Goal: Information Seeking & Learning: Find specific fact

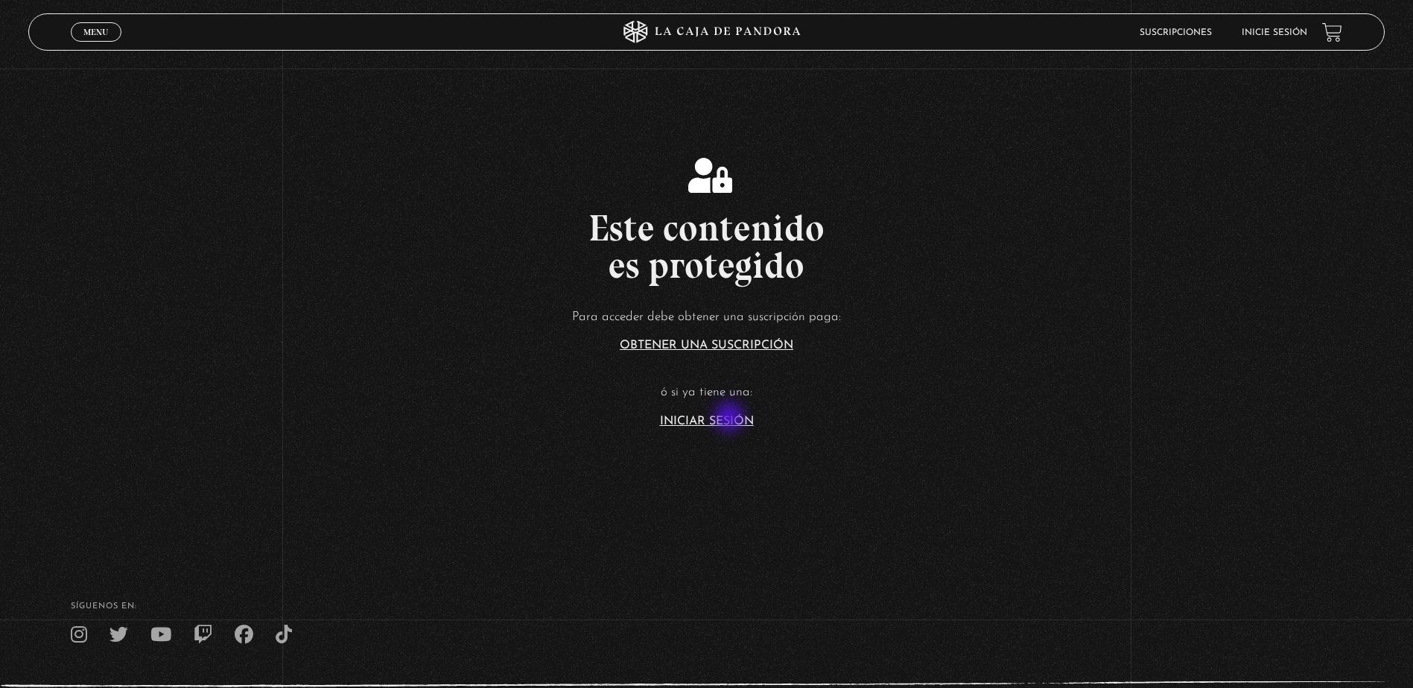
click at [731, 419] on link "Iniciar Sesión" at bounding box center [707, 422] width 94 height 12
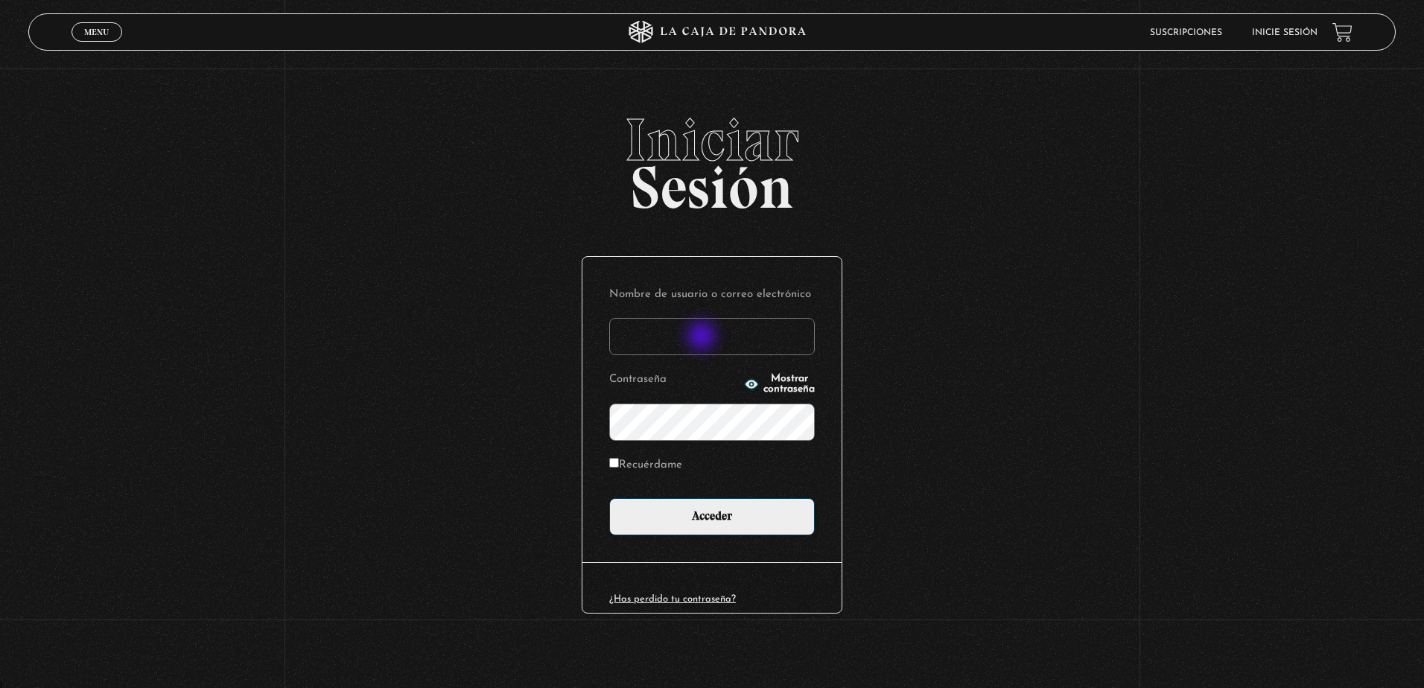
click at [703, 337] on input "Nombre de usuario o correo electrónico" at bounding box center [712, 336] width 206 height 37
type input "janel015@hotmail.com"
click at [617, 462] on input "Recuérdame" at bounding box center [614, 463] width 10 height 10
checkbox input "true"
click at [724, 519] on input "Acceder" at bounding box center [712, 516] width 206 height 37
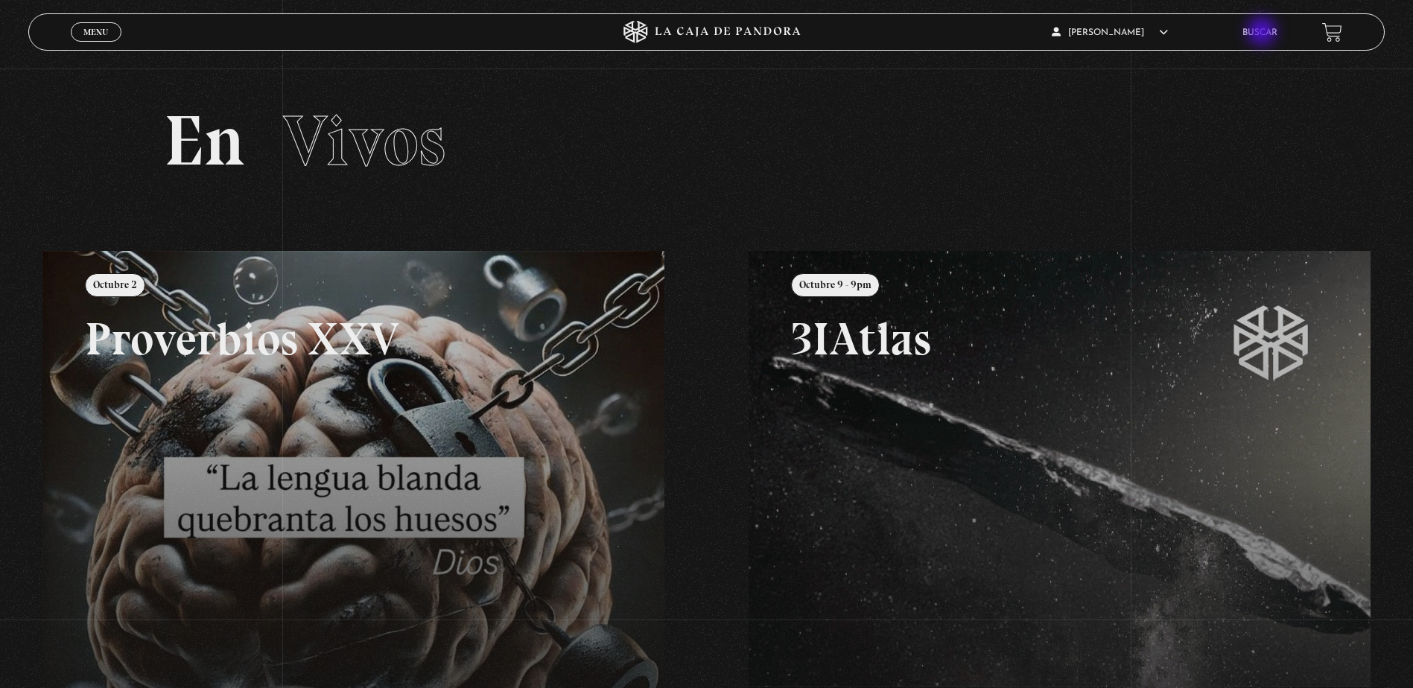
click at [1263, 33] on link "Buscar" at bounding box center [1259, 32] width 35 height 9
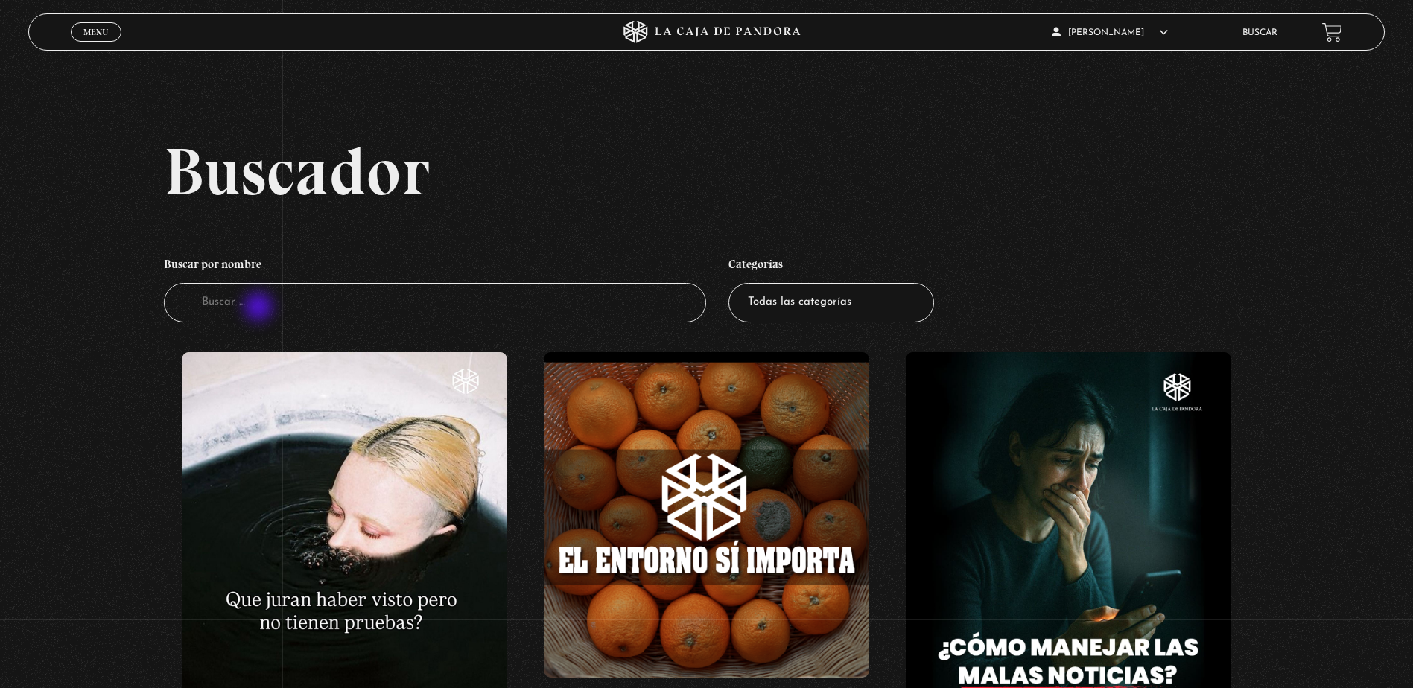
click at [260, 308] on input "Buscador" at bounding box center [435, 302] width 542 height 39
type input "guerra espiritual"
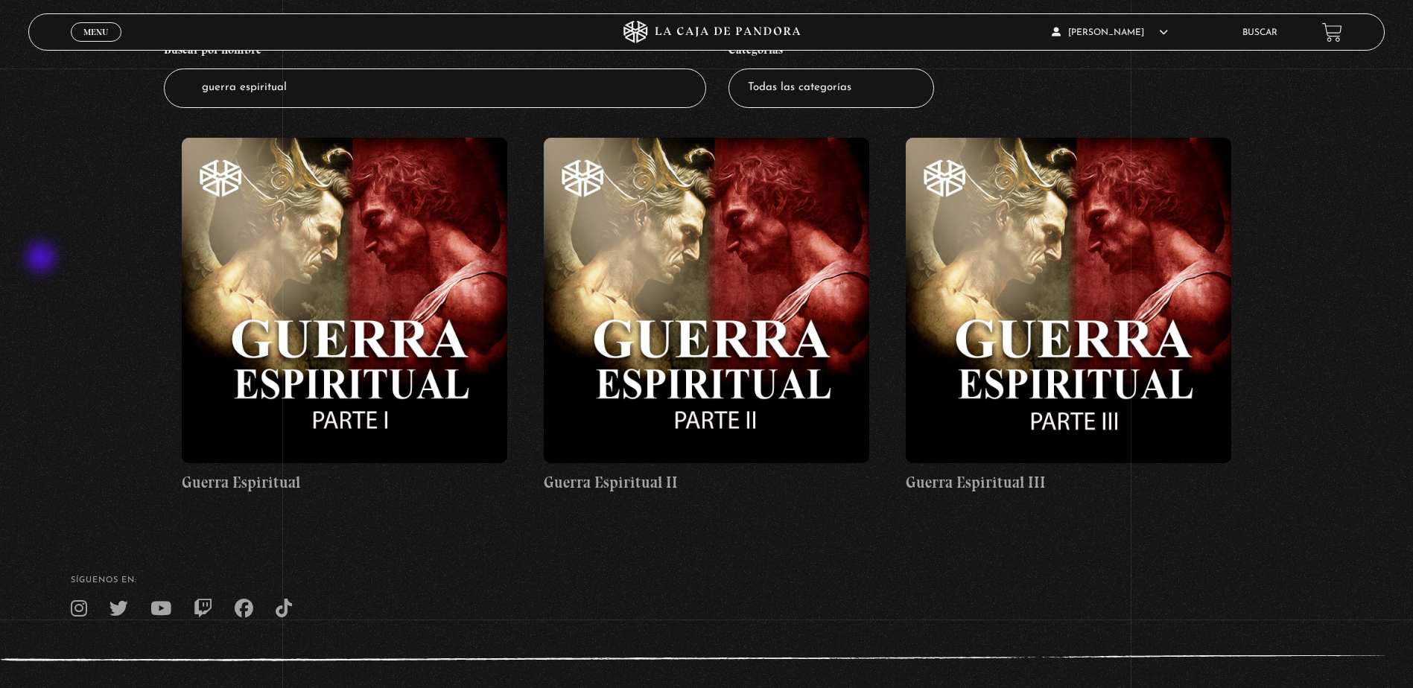
scroll to position [223, 0]
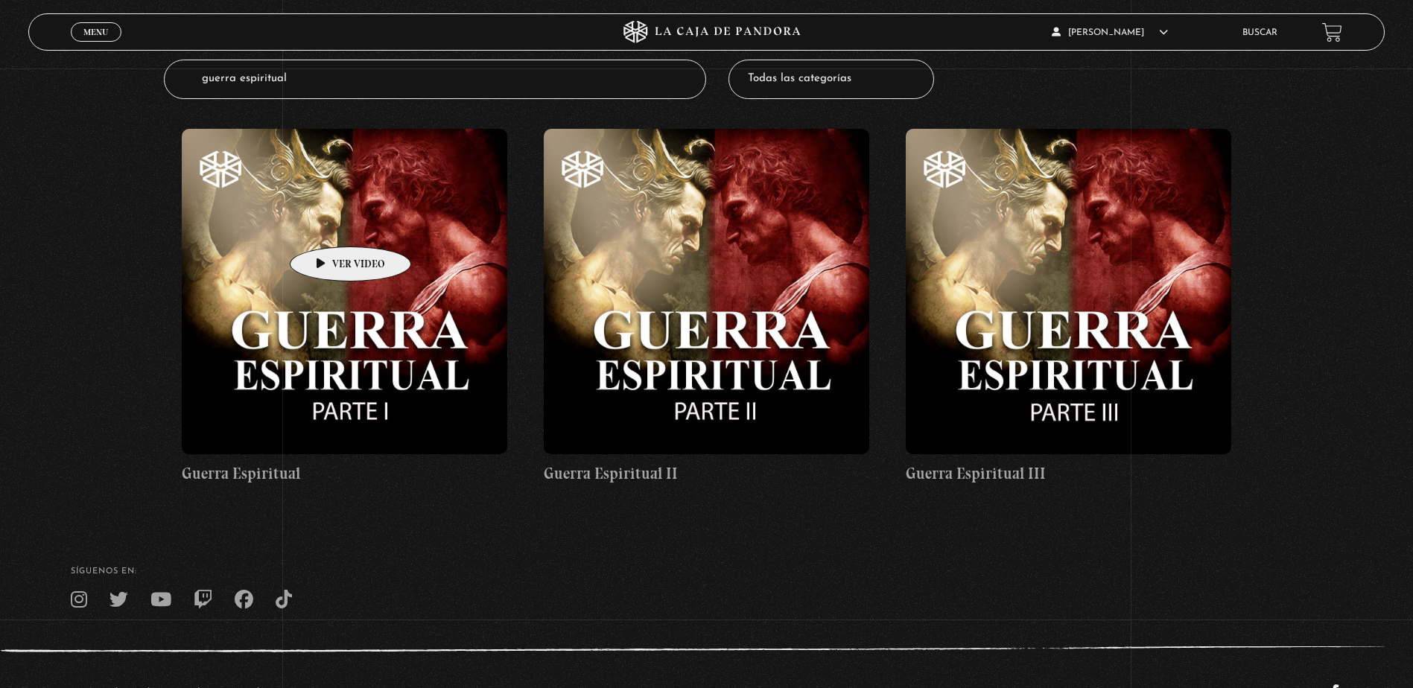
click at [327, 224] on figure at bounding box center [344, 291] width 325 height 325
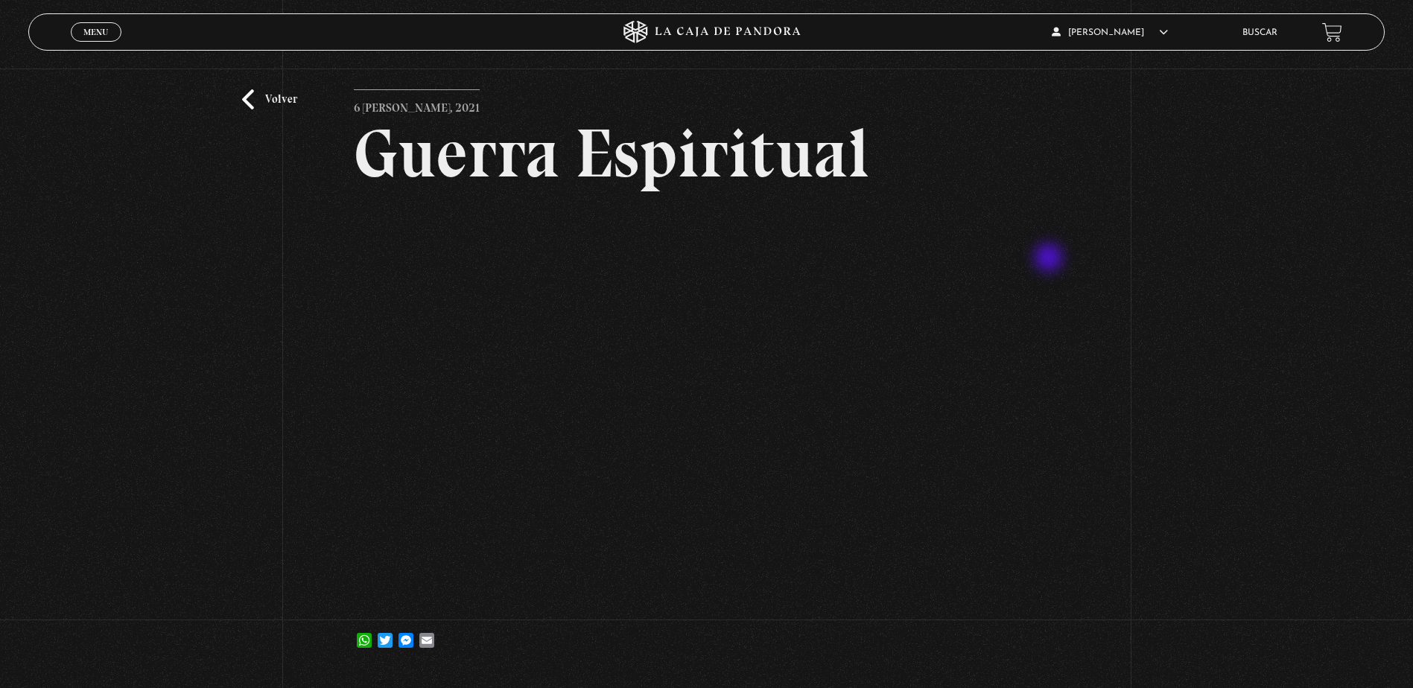
scroll to position [74, 0]
